Goal: Information Seeking & Learning: Learn about a topic

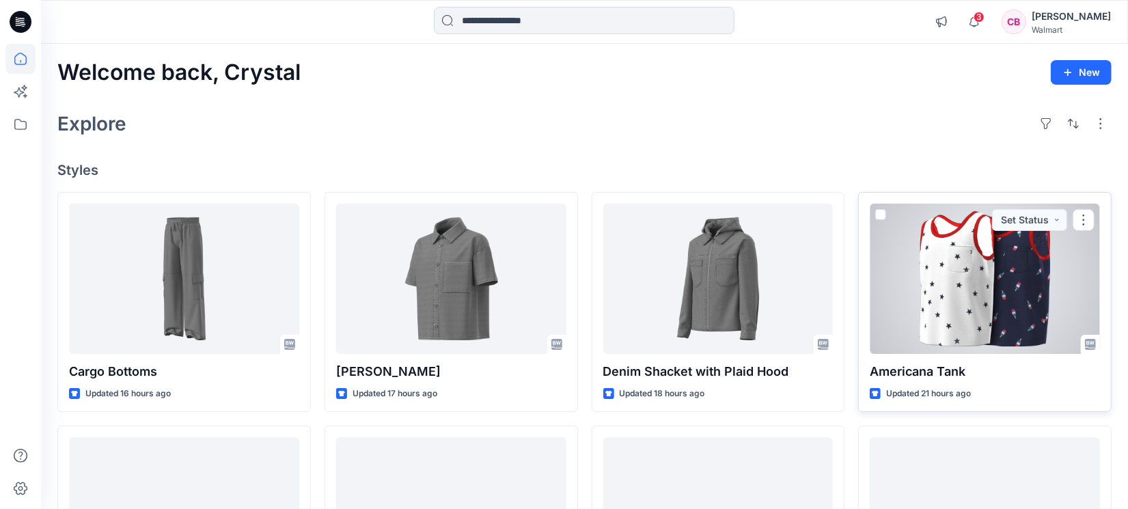
click at [956, 293] on div at bounding box center [985, 279] width 230 height 150
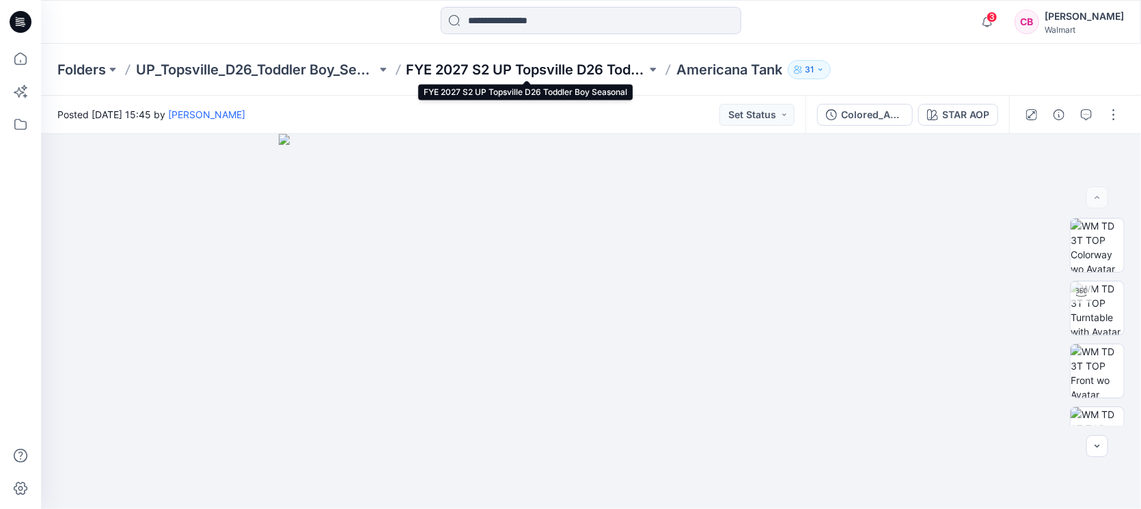
click at [514, 65] on p "FYE 2027 S2 UP Topsville D26 Toddler Boy Seasonal" at bounding box center [527, 69] width 240 height 19
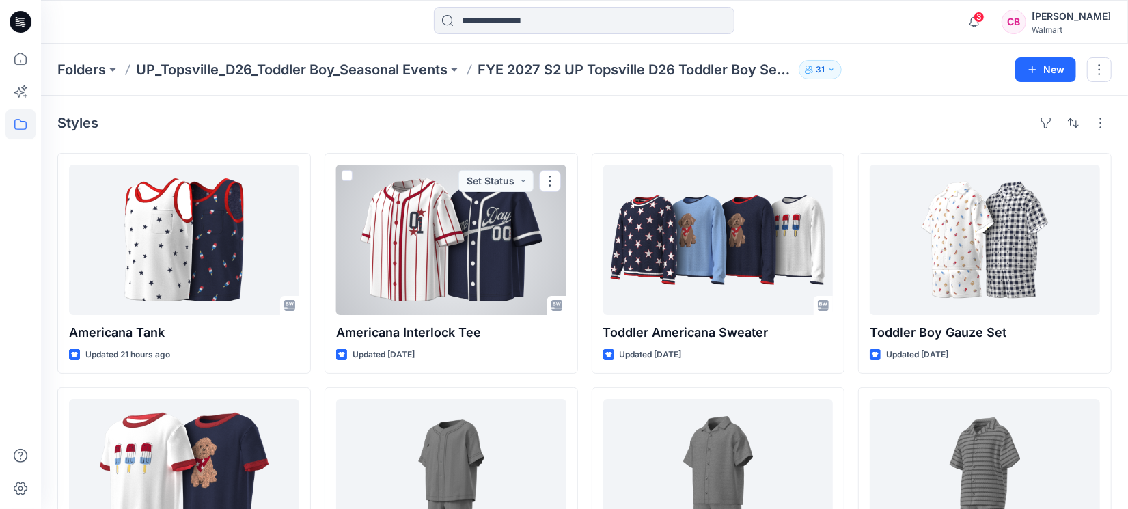
scroll to position [342, 0]
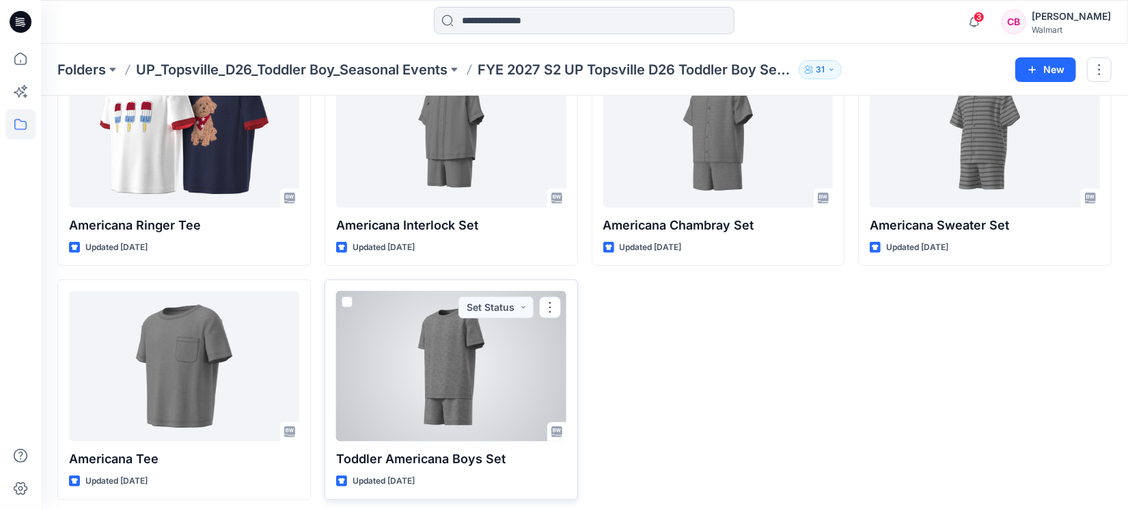
click at [433, 388] on div at bounding box center [451, 366] width 230 height 150
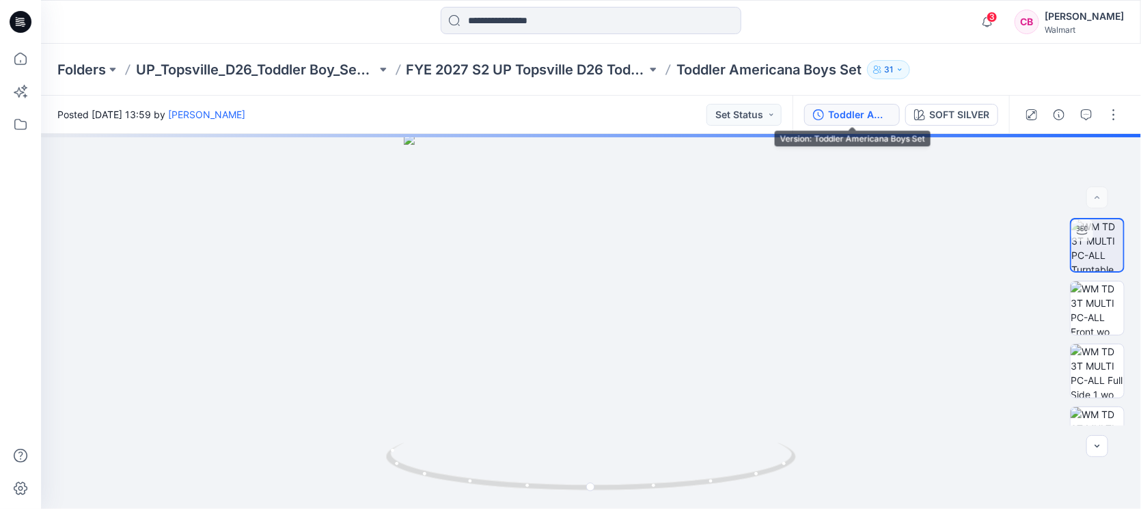
click at [862, 118] on div "Toddler Americana Boys Set" at bounding box center [859, 114] width 63 height 15
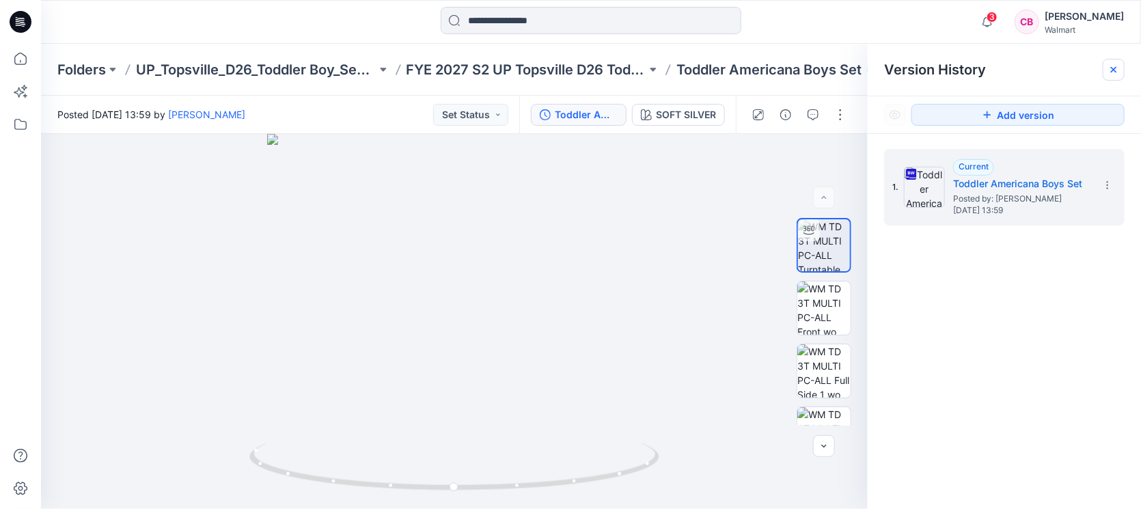
click at [1114, 67] on icon at bounding box center [1113, 69] width 11 height 11
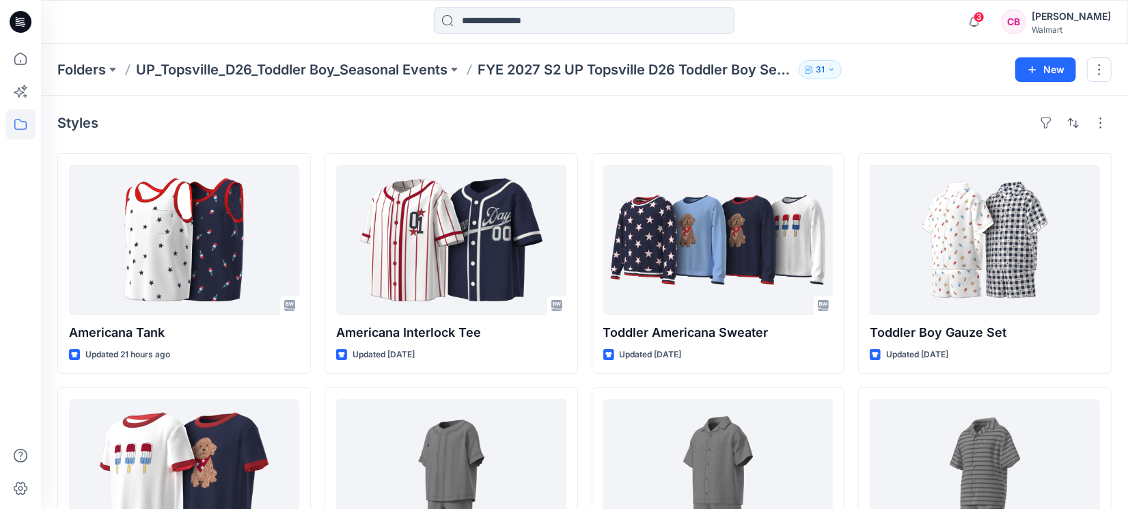
click at [9, 230] on div at bounding box center [20, 276] width 30 height 465
